Goal: Book appointment/travel/reservation

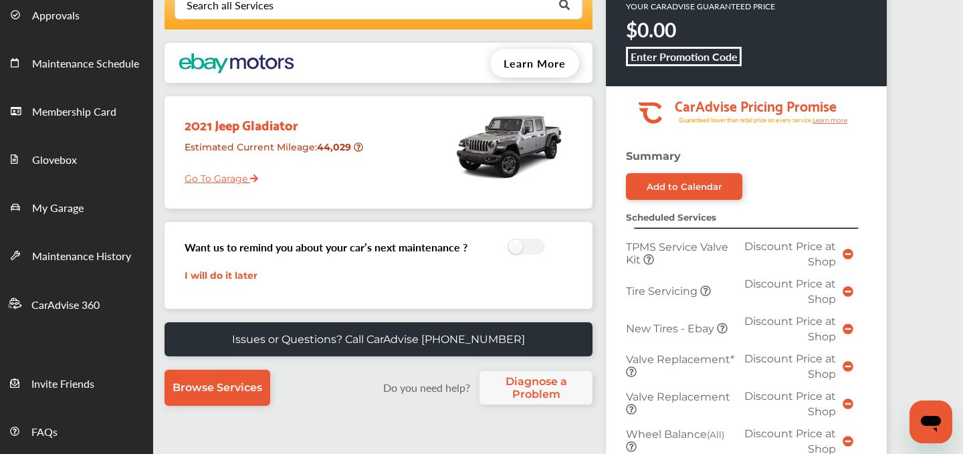
scroll to position [127, 0]
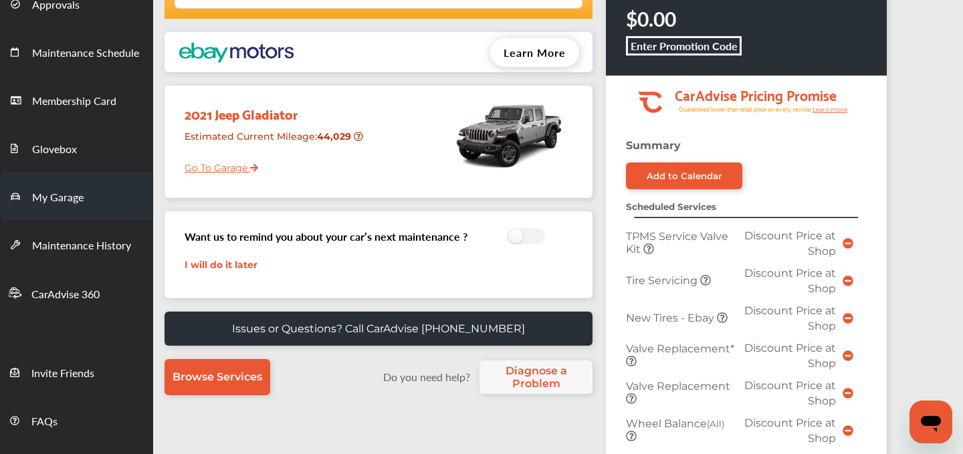
click at [58, 200] on span "My Garage" at bounding box center [58, 197] width 52 height 17
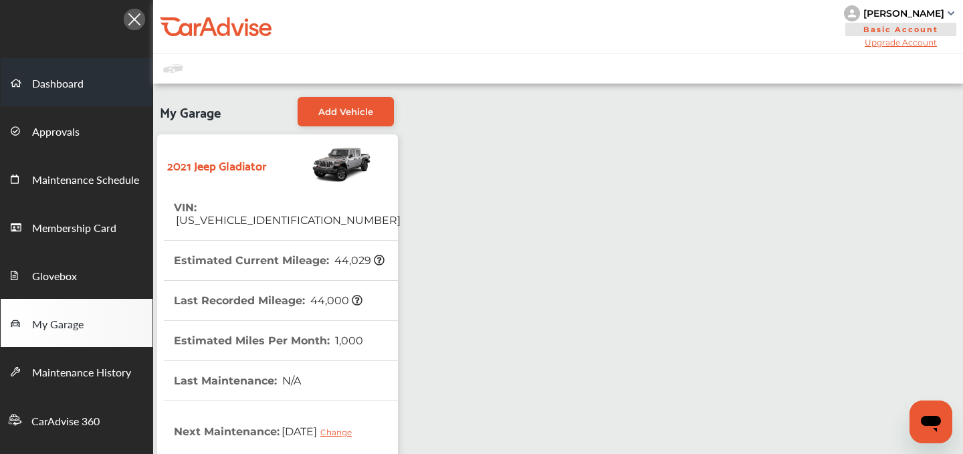
click at [67, 89] on span "Dashboard" at bounding box center [58, 84] width 52 height 17
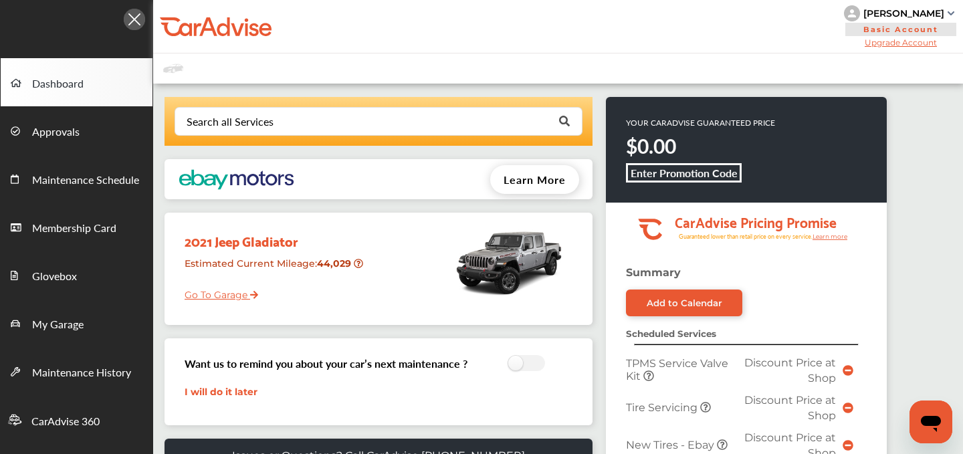
scroll to position [548, 0]
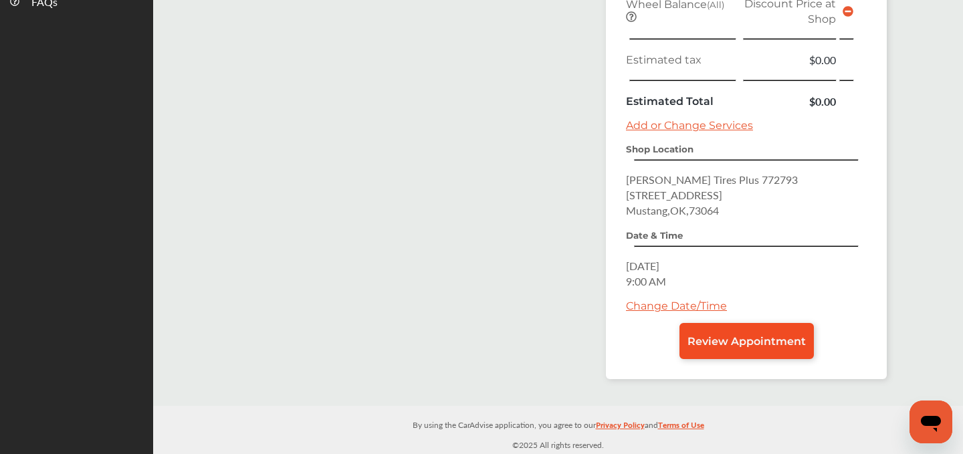
click at [720, 339] on span "Review Appointment" at bounding box center [747, 341] width 118 height 13
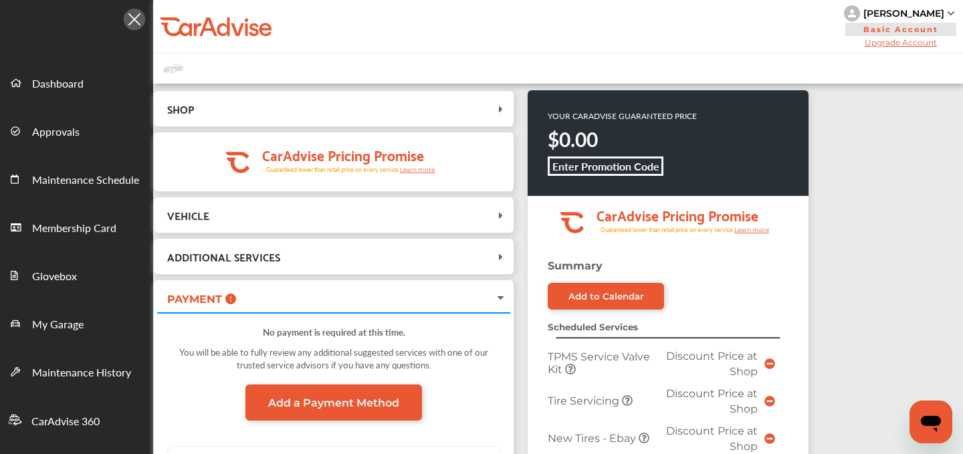
scroll to position [534, 0]
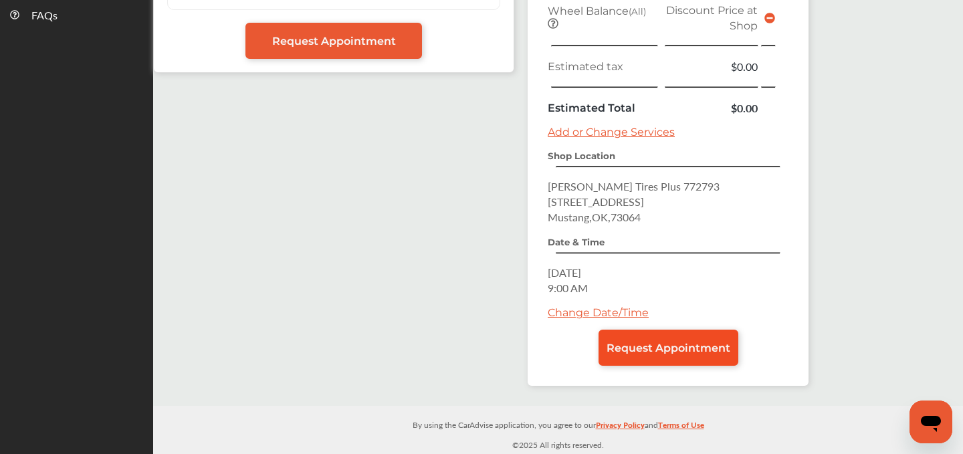
click at [637, 344] on span "Request Appointment" at bounding box center [669, 348] width 124 height 13
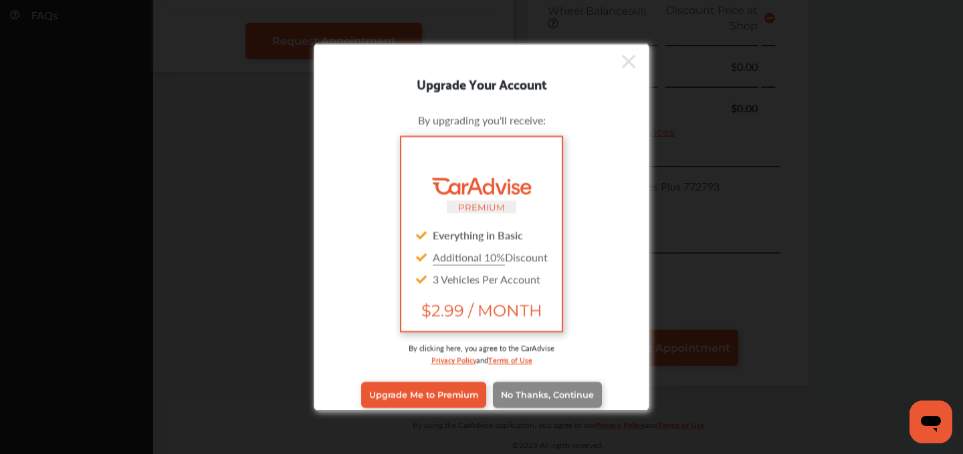
click at [586, 397] on span "No Thanks, Continue" at bounding box center [547, 395] width 93 height 10
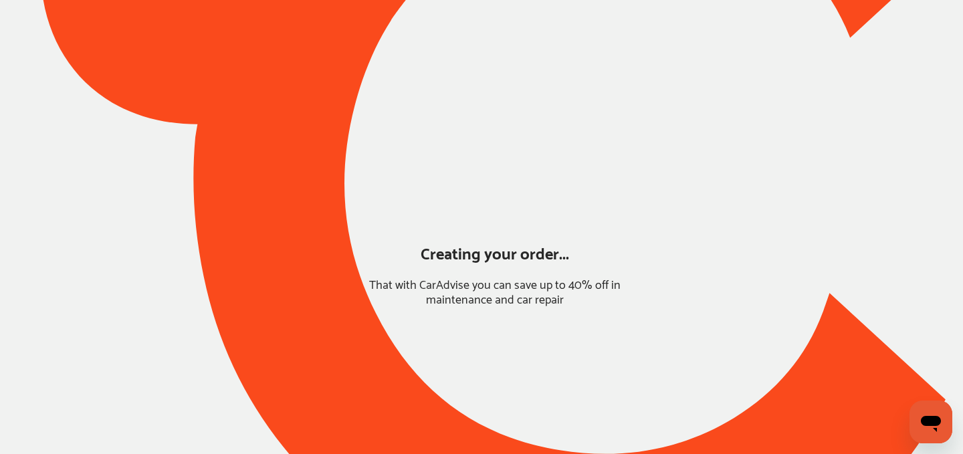
scroll to position [116, 0]
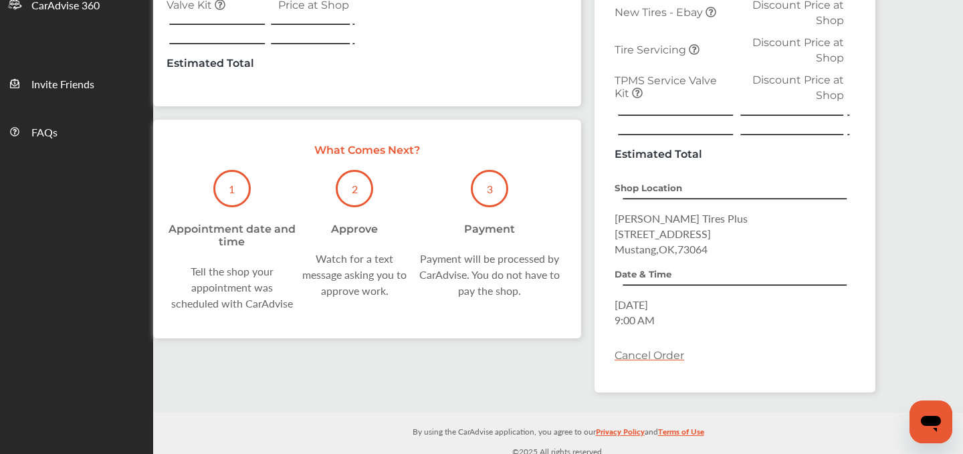
scroll to position [413, 0]
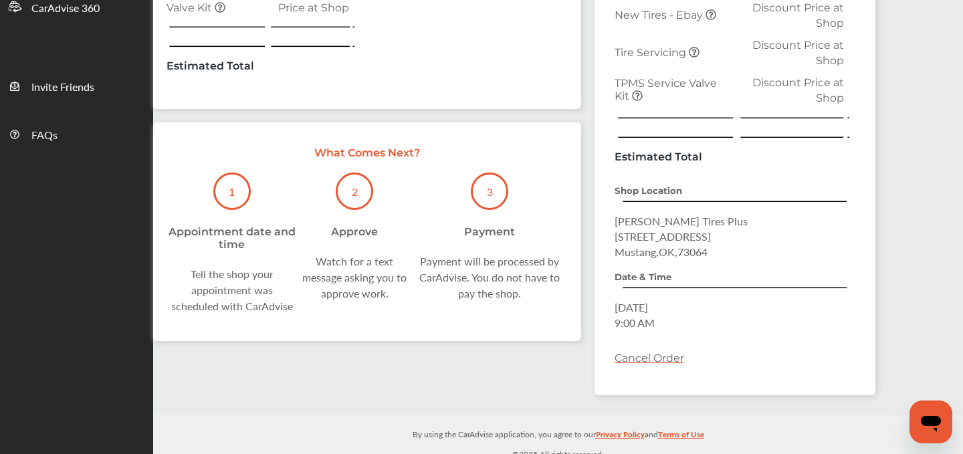
click at [126, 247] on ul "Dashboard Approvals Maintenance Schedule Membership Card Glovebox My Garage Mai…" at bounding box center [60, 49] width 187 height 829
